Goal: Task Accomplishment & Management: Manage account settings

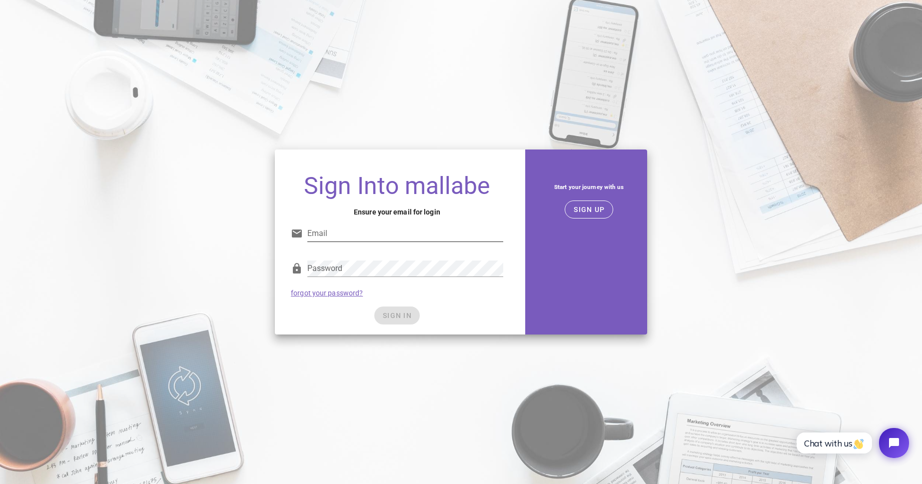
click at [322, 236] on input "Email" at bounding box center [405, 233] width 196 height 16
type input "[EMAIL_ADDRESS][DOMAIN_NAME]"
click at [400, 237] on input "[EMAIL_ADDRESS][DOMAIN_NAME]" at bounding box center [405, 233] width 196 height 16
click at [395, 318] on span "SIGN IN" at bounding box center [396, 315] width 29 height 8
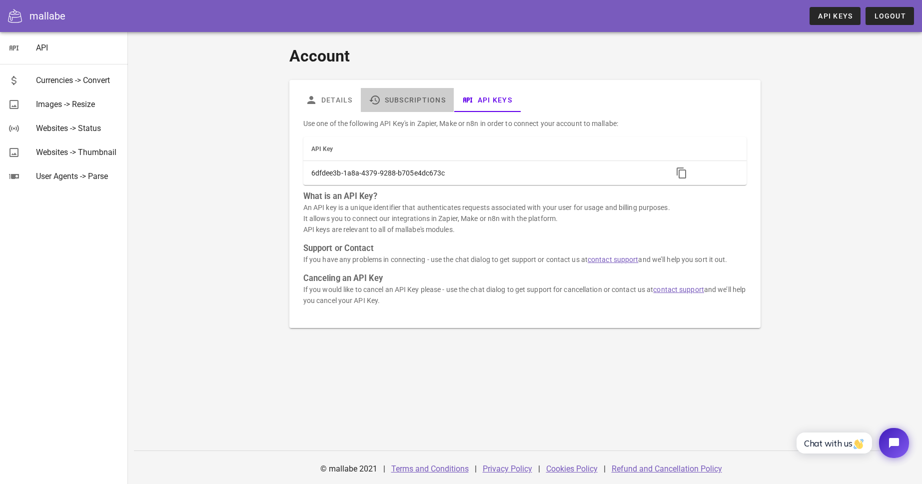
click at [422, 105] on link "Subscriptions" at bounding box center [407, 100] width 93 height 24
